Goal: Find specific page/section: Find specific page/section

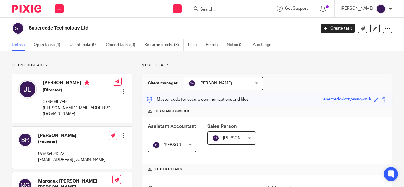
click at [222, 5] on form at bounding box center [231, 8] width 63 height 7
click at [220, 7] on input "Search" at bounding box center [226, 9] width 53 height 5
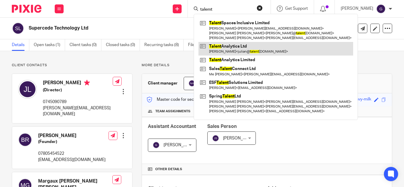
type input "talemt"
click at [233, 49] on link at bounding box center [276, 49] width 155 height 14
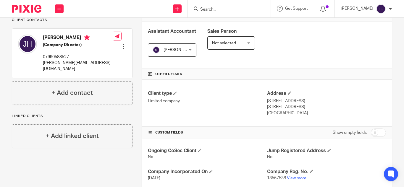
scroll to position [96, 0]
click at [292, 177] on link "View more" at bounding box center [297, 178] width 20 height 4
